Goal: Find contact information: Find contact information

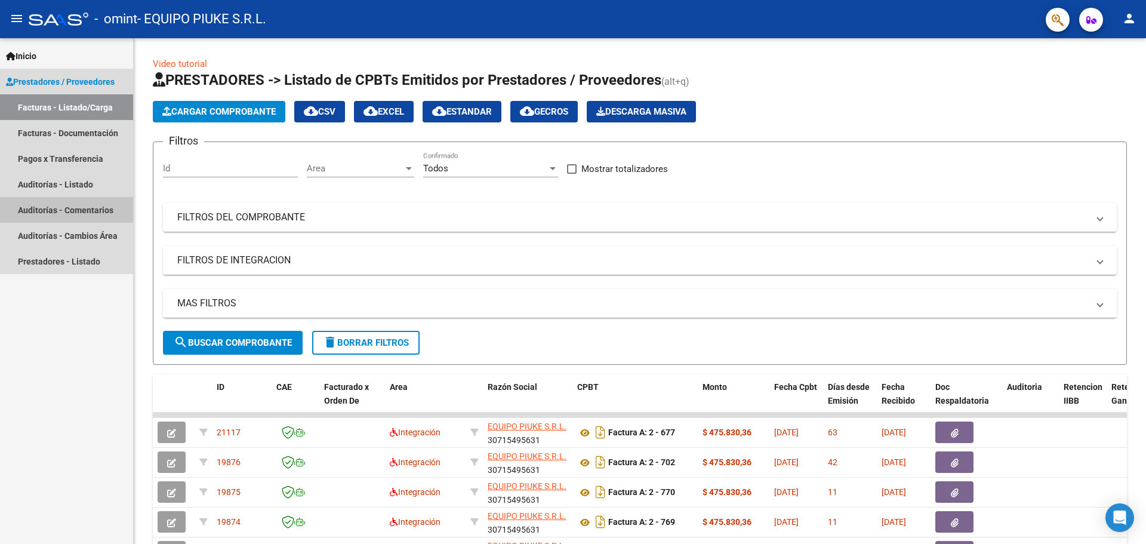
click at [51, 207] on link "Auditorías - Comentarios" at bounding box center [66, 210] width 133 height 26
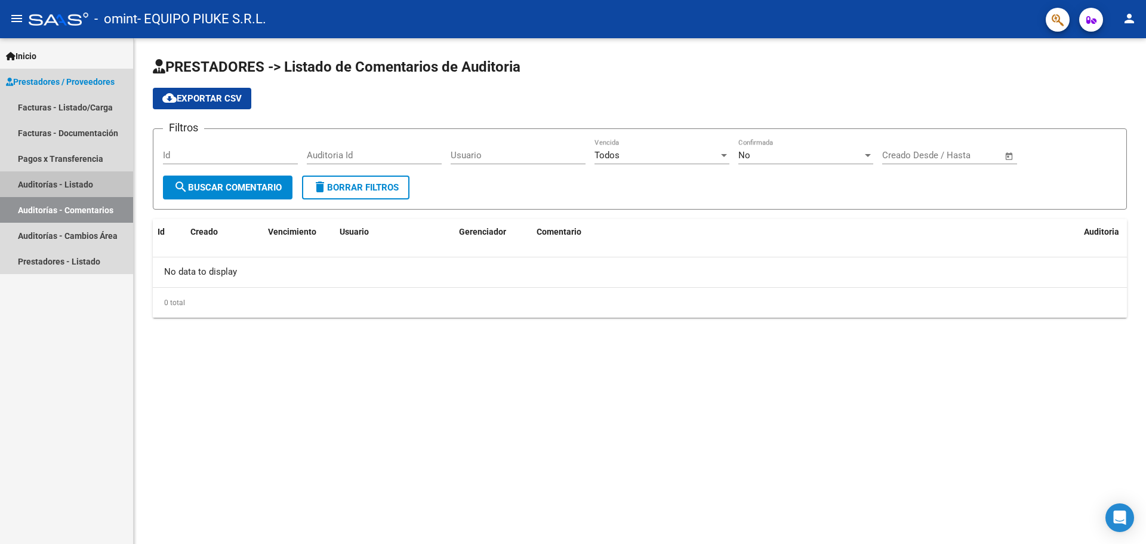
click at [53, 187] on link "Auditorías - Listado" at bounding box center [66, 184] width 133 height 26
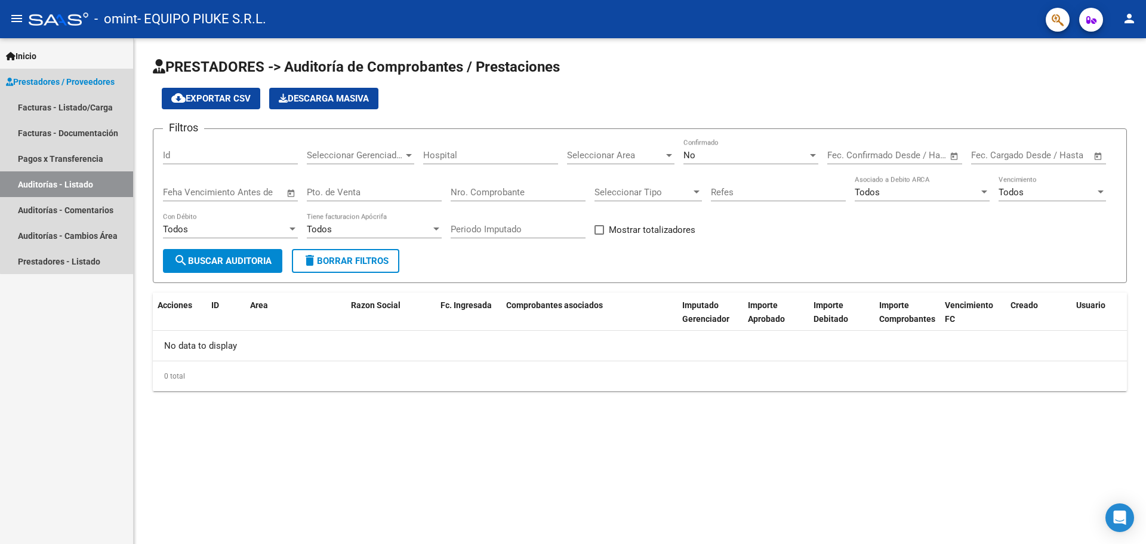
click at [85, 82] on span "Prestadores / Proveedores" at bounding box center [60, 81] width 109 height 13
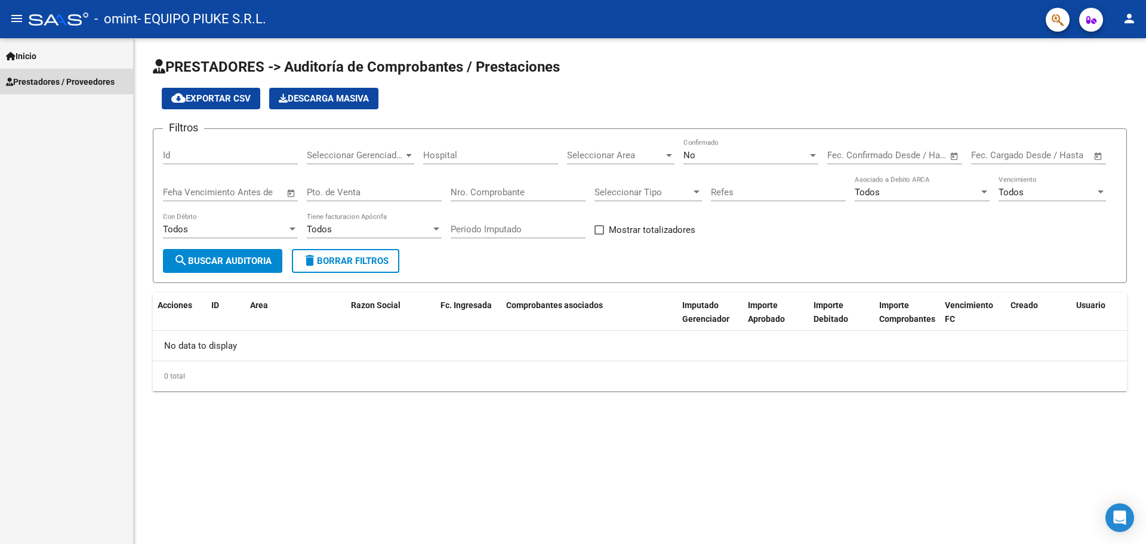
click at [85, 82] on span "Prestadores / Proveedores" at bounding box center [60, 81] width 109 height 13
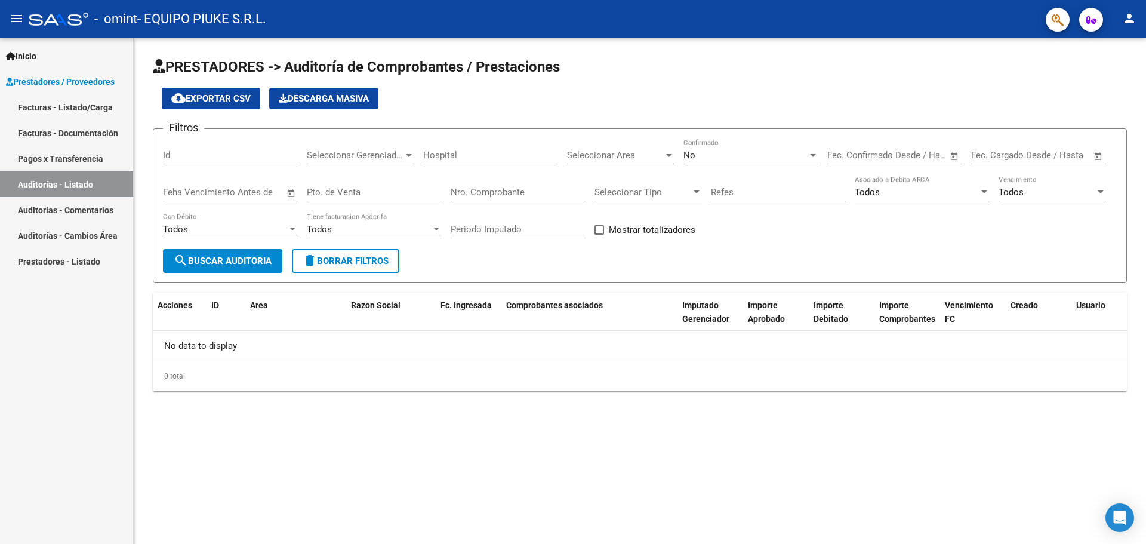
click at [23, 56] on span "Inicio" at bounding box center [21, 56] width 30 height 13
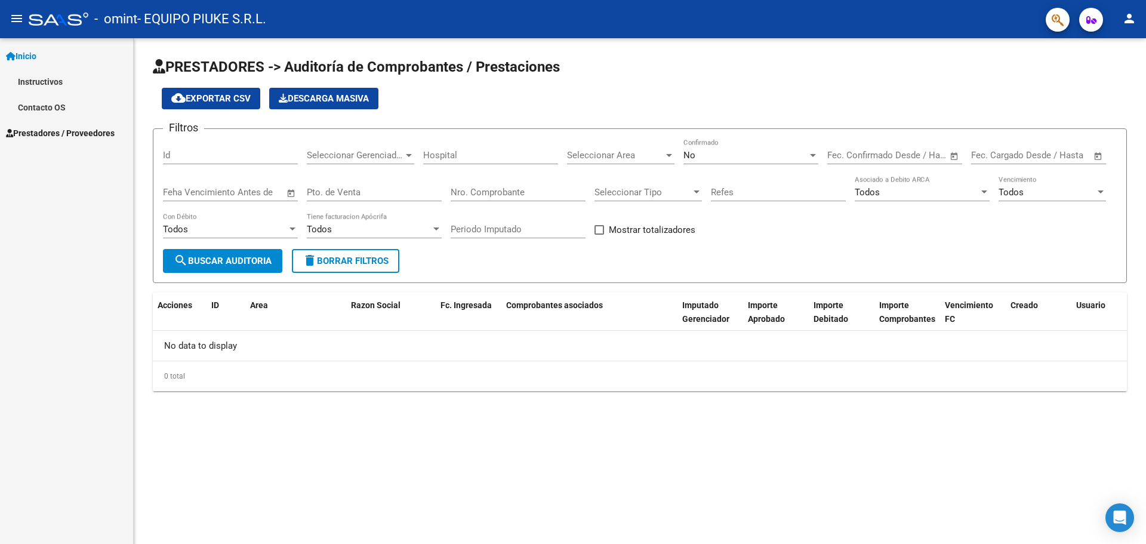
click at [45, 106] on link "Contacto OS" at bounding box center [66, 107] width 133 height 26
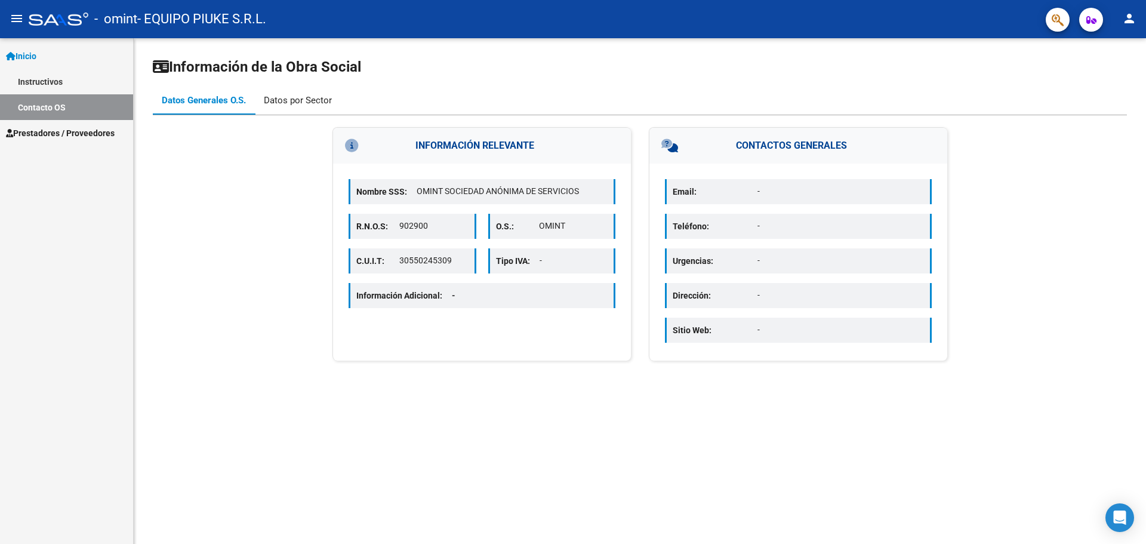
click at [313, 102] on div "Datos por Sector" at bounding box center [298, 100] width 68 height 13
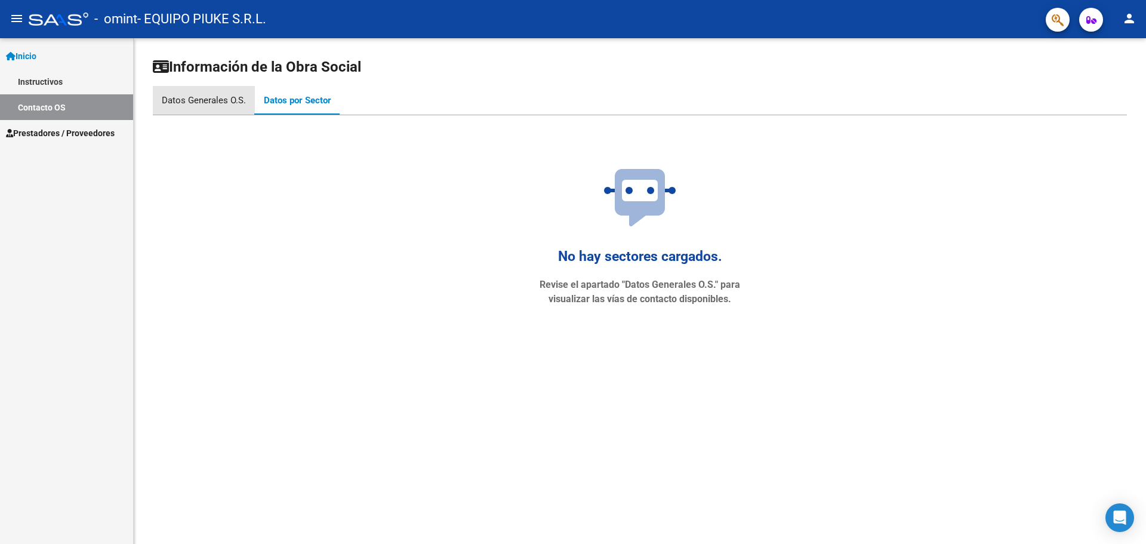
click at [207, 102] on div "Datos Generales O.S." at bounding box center [204, 100] width 84 height 13
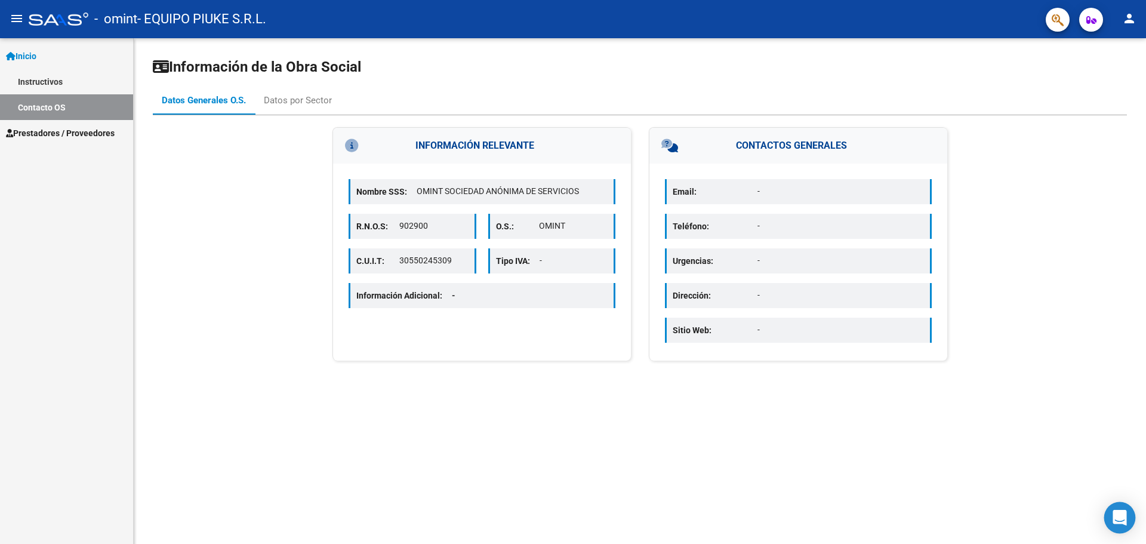
click at [1114, 520] on icon "Open Intercom Messenger" at bounding box center [1120, 518] width 16 height 16
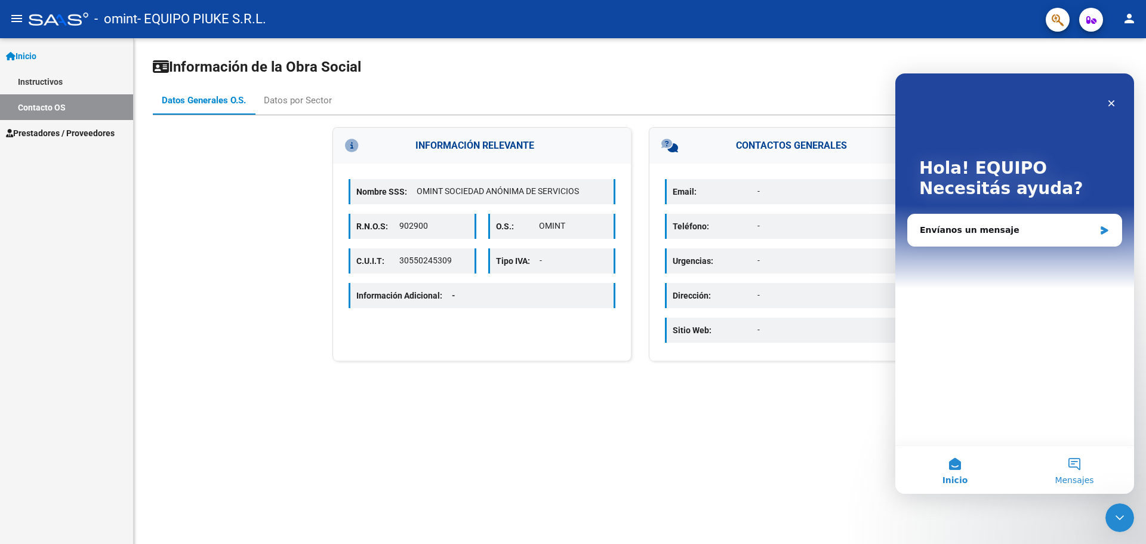
click at [1071, 476] on span "Mensajes" at bounding box center [1074, 480] width 39 height 8
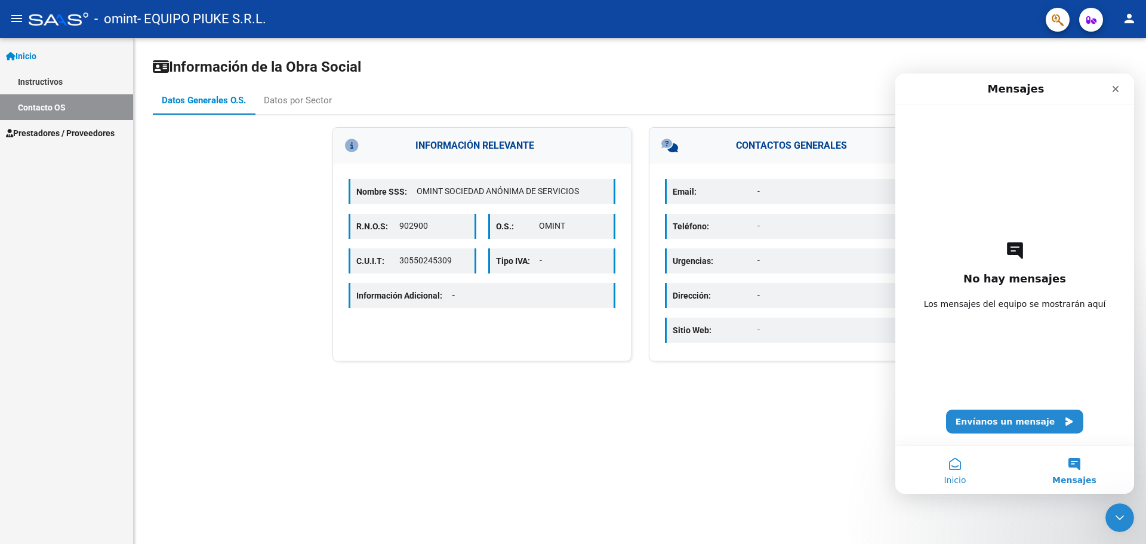
click at [966, 469] on button "Inicio" at bounding box center [954, 470] width 119 height 48
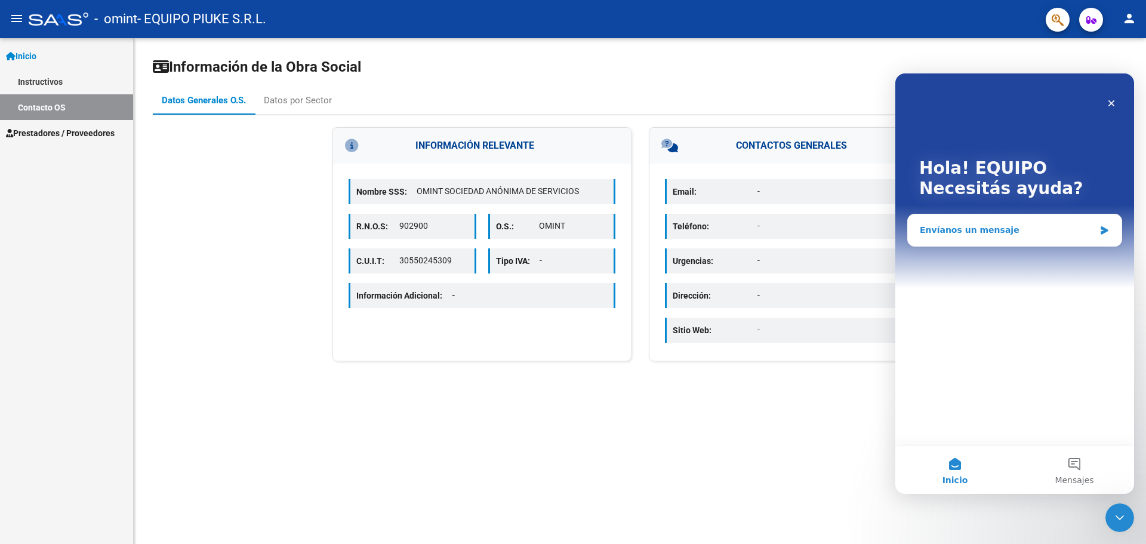
click at [996, 226] on div "Envíanos un mensaje" at bounding box center [1007, 230] width 175 height 13
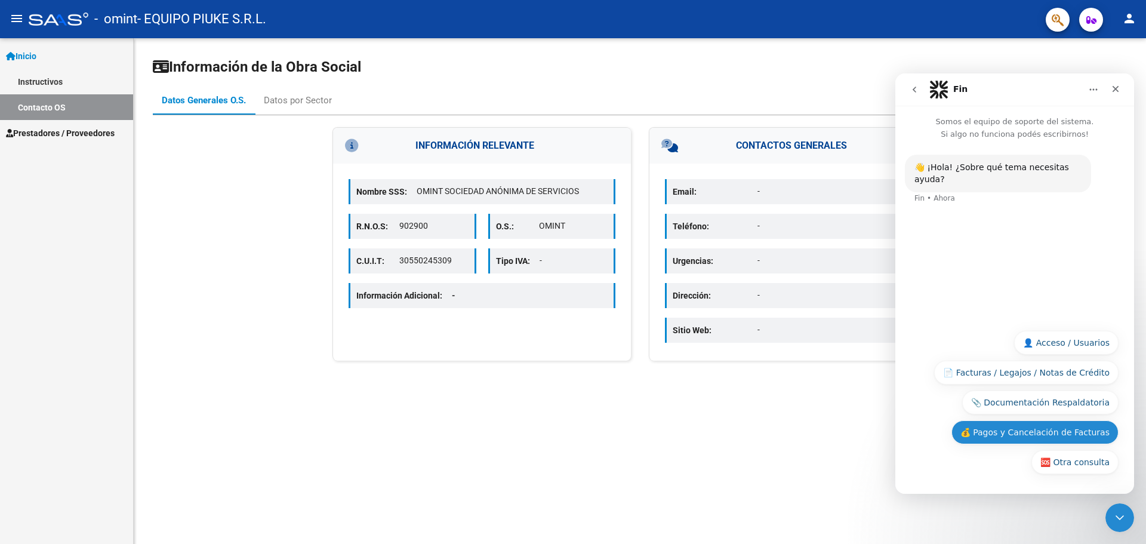
click at [1080, 432] on button "💰 Pagos y Cancelación de Facturas" at bounding box center [1034, 432] width 167 height 24
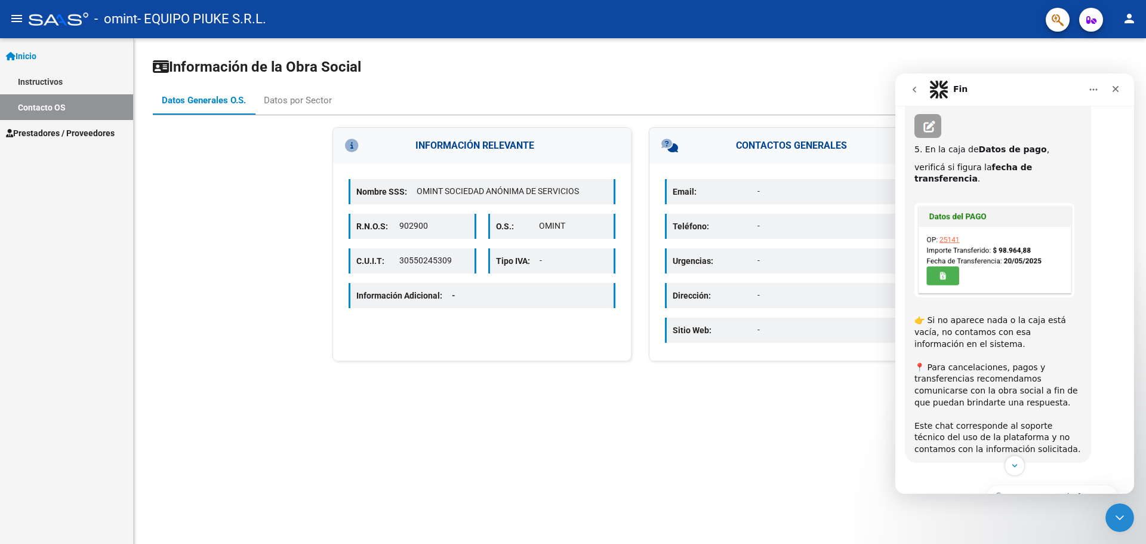
scroll to position [387, 0]
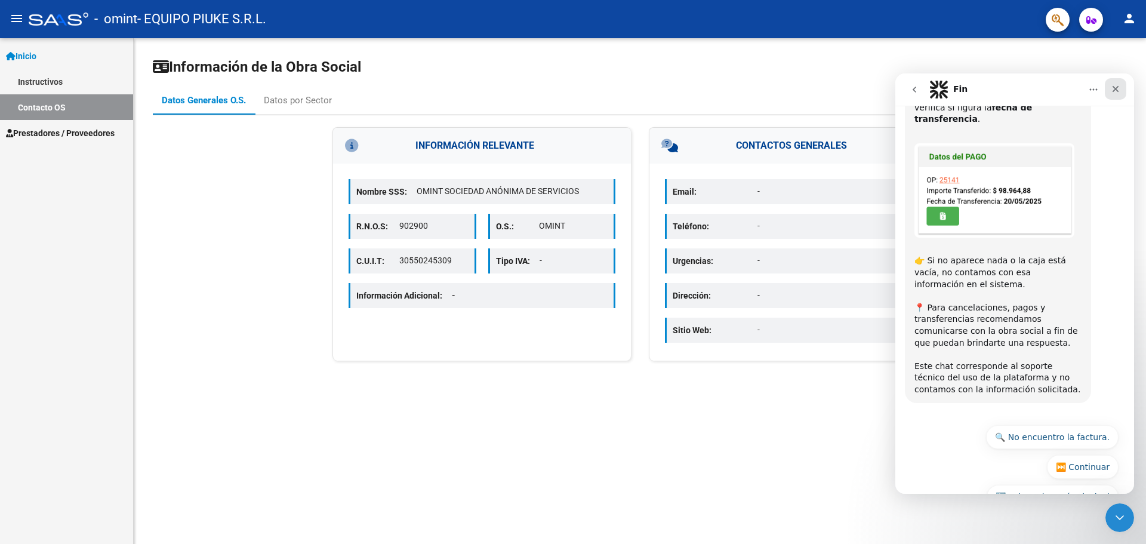
click at [1123, 88] on div "Cerrar" at bounding box center [1115, 88] width 21 height 21
